Goal: Navigation & Orientation: Find specific page/section

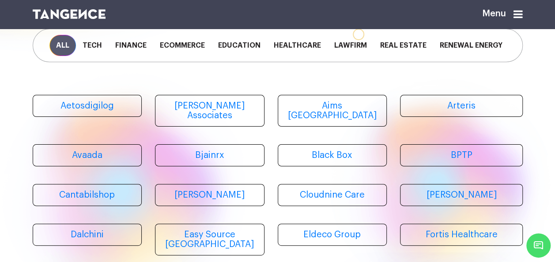
scroll to position [38, 0]
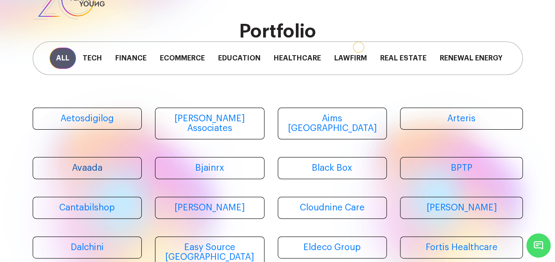
click at [86, 157] on link "Avaada" at bounding box center [87, 168] width 109 height 22
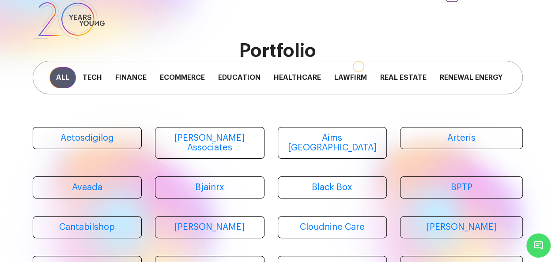
scroll to position [0, 0]
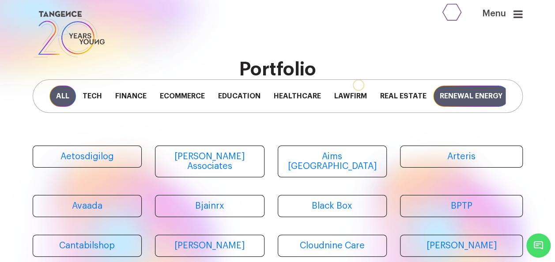
click at [480, 107] on span "Renewal Energy" at bounding box center [471, 96] width 76 height 21
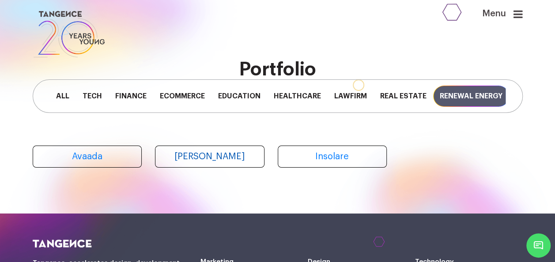
click at [206, 156] on link "[PERSON_NAME]" at bounding box center [209, 157] width 109 height 22
click at [340, 157] on link "Insolare" at bounding box center [332, 157] width 109 height 22
click at [172, 157] on link "[PERSON_NAME]" at bounding box center [209, 157] width 109 height 22
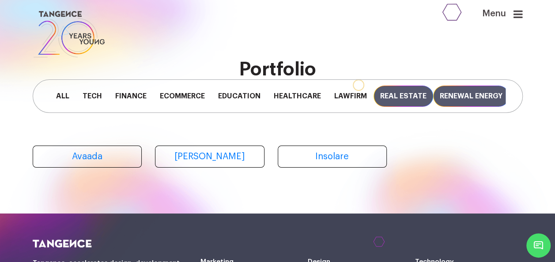
click at [413, 99] on span "Real Estate" at bounding box center [403, 96] width 60 height 21
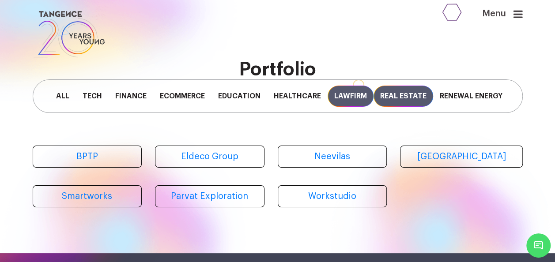
click at [356, 94] on span "Lawfirm" at bounding box center [351, 96] width 46 height 21
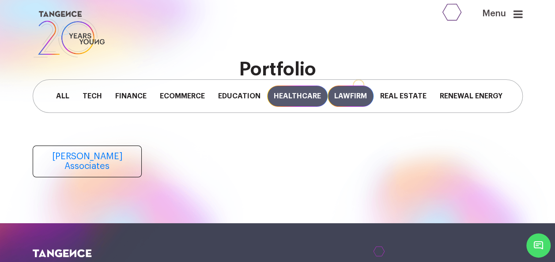
click at [303, 92] on span "Healthcare" at bounding box center [297, 96] width 60 height 21
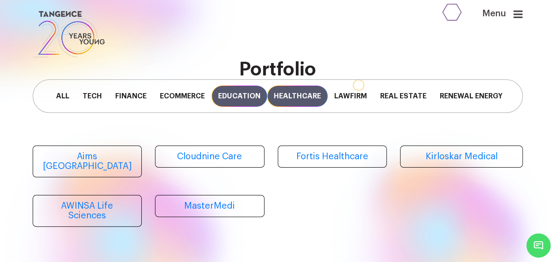
click at [256, 99] on span "Education" at bounding box center [239, 96] width 56 height 21
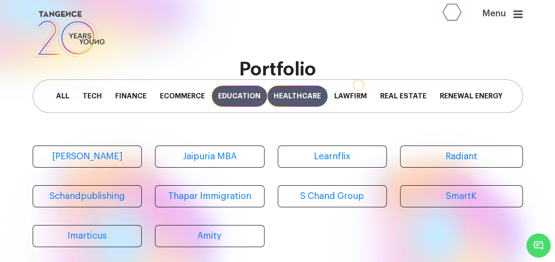
click at [288, 98] on span "Healthcare" at bounding box center [297, 96] width 60 height 21
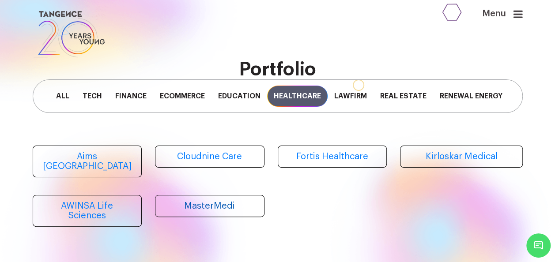
click at [191, 195] on link "MasterMedi" at bounding box center [209, 206] width 109 height 22
click at [69, 98] on span "All" at bounding box center [62, 96] width 26 height 21
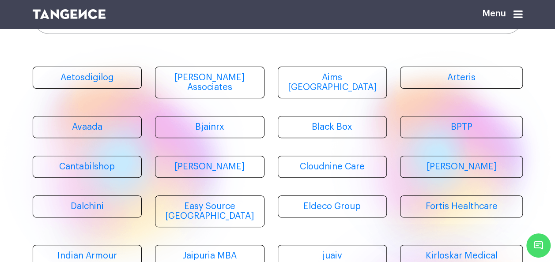
scroll to position [63, 0]
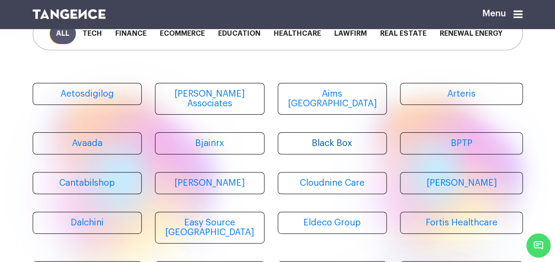
click at [320, 144] on link "Black Box" at bounding box center [332, 143] width 109 height 22
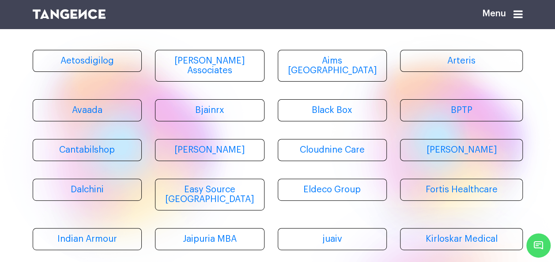
scroll to position [90, 0]
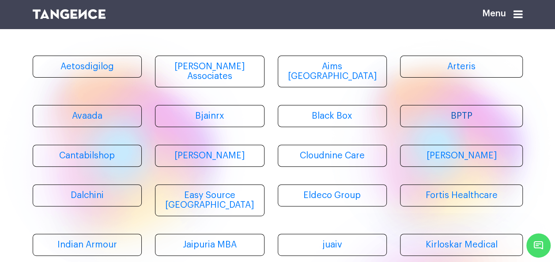
click at [469, 106] on link "BPTP" at bounding box center [461, 116] width 123 height 22
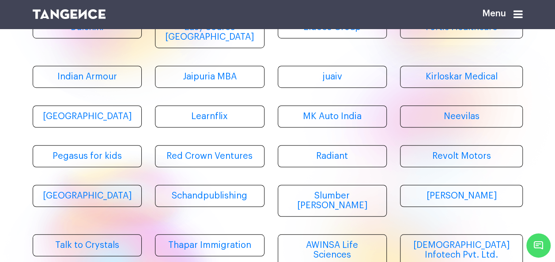
scroll to position [260, 0]
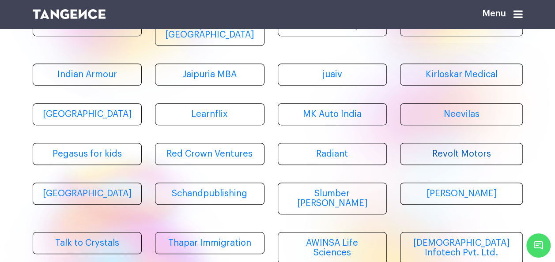
click at [477, 143] on link "Revolt Motors" at bounding box center [461, 154] width 123 height 22
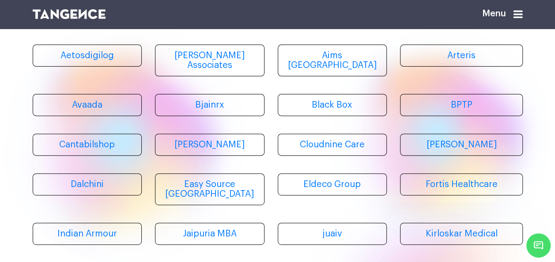
scroll to position [100, 0]
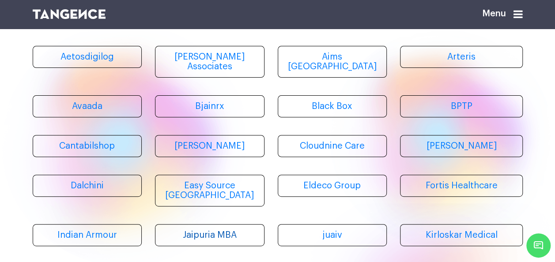
click at [185, 225] on link "Jaipuria MBA" at bounding box center [209, 235] width 109 height 22
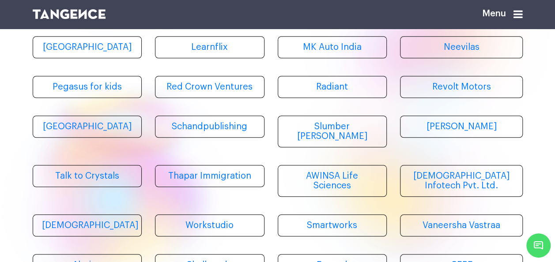
scroll to position [335, 0]
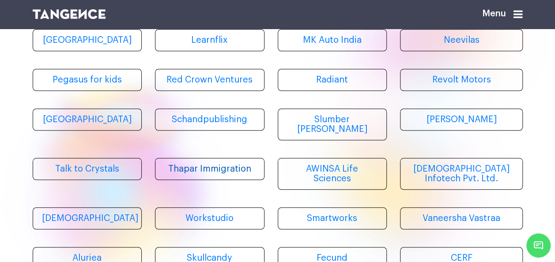
click at [185, 158] on link "Thapar Immigration" at bounding box center [209, 169] width 109 height 22
